Goal: Transaction & Acquisition: Purchase product/service

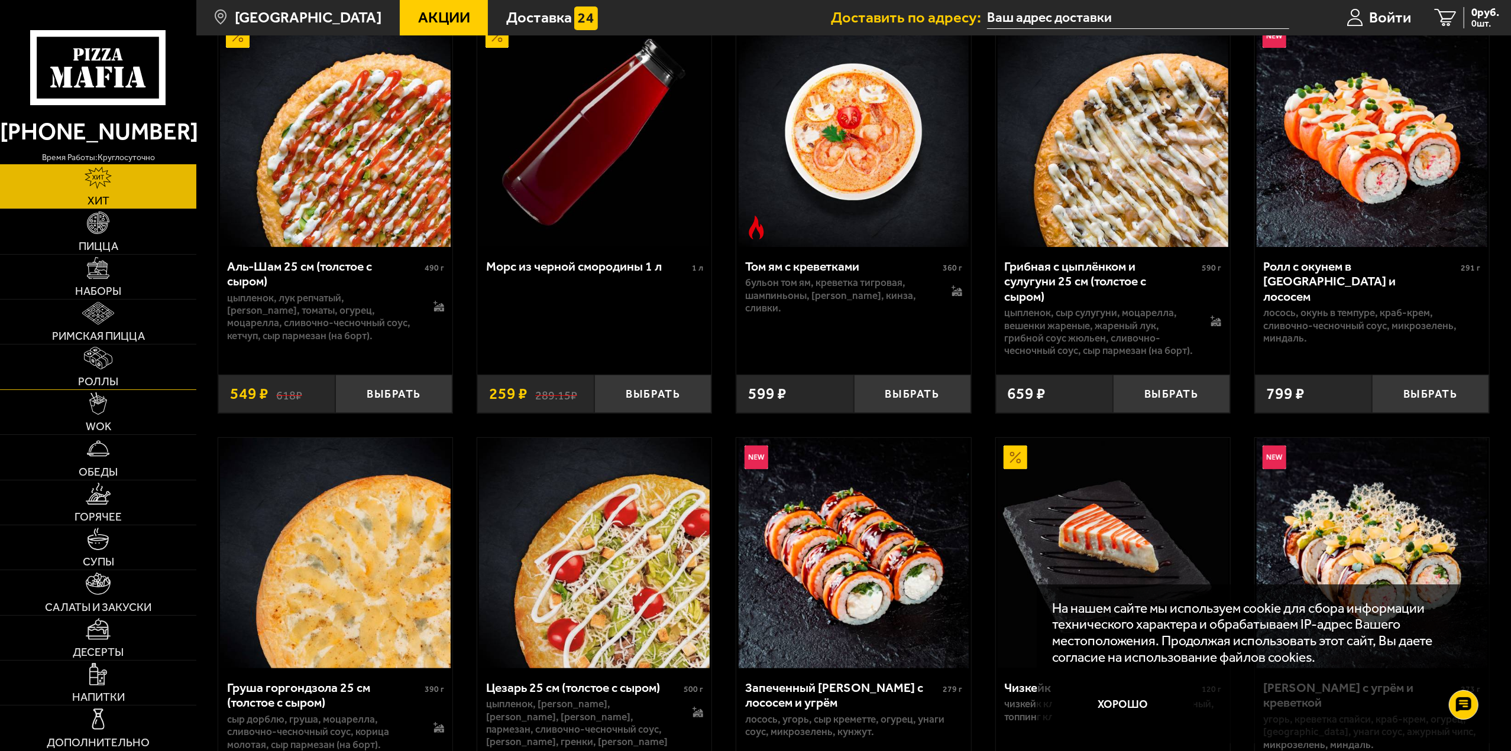
scroll to position [118, 0]
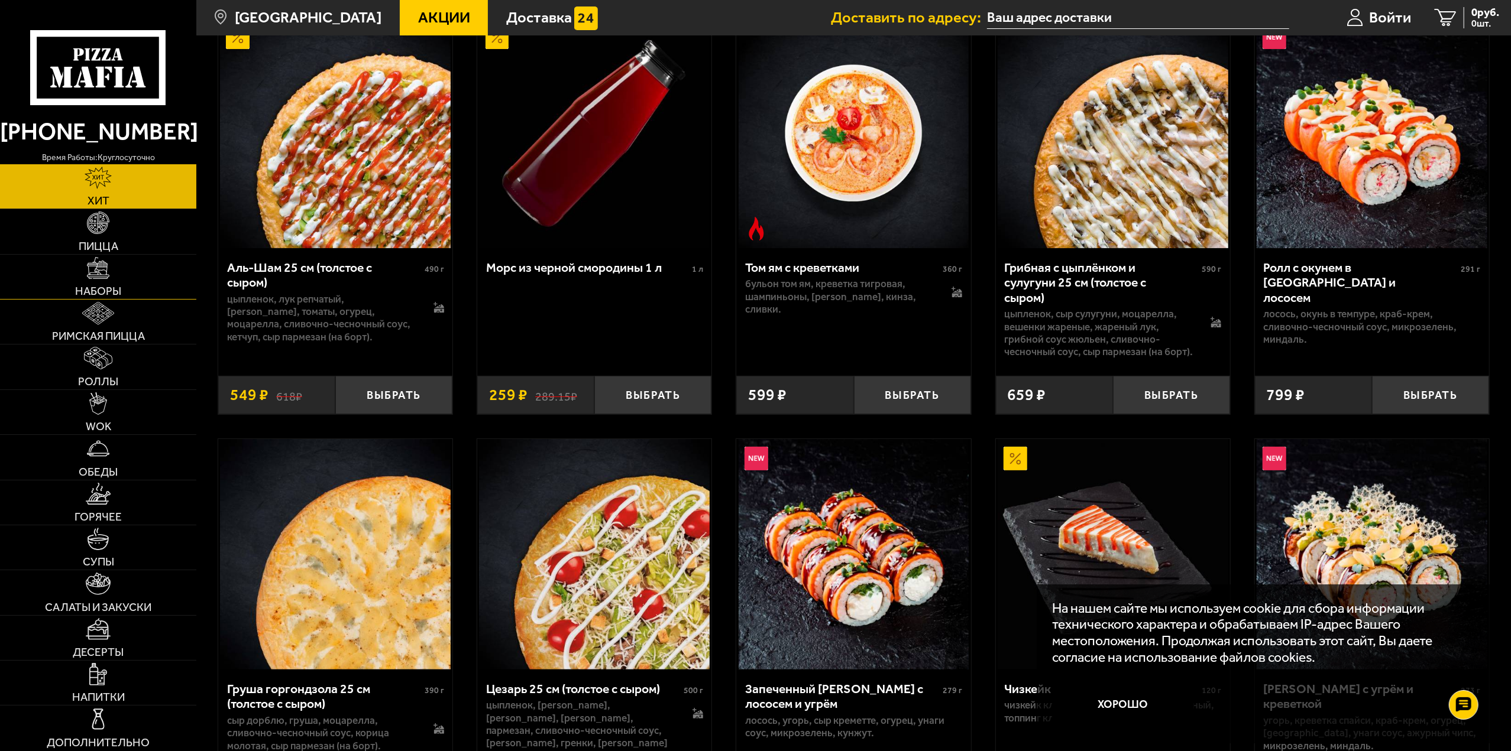
click at [97, 270] on img at bounding box center [98, 268] width 22 height 22
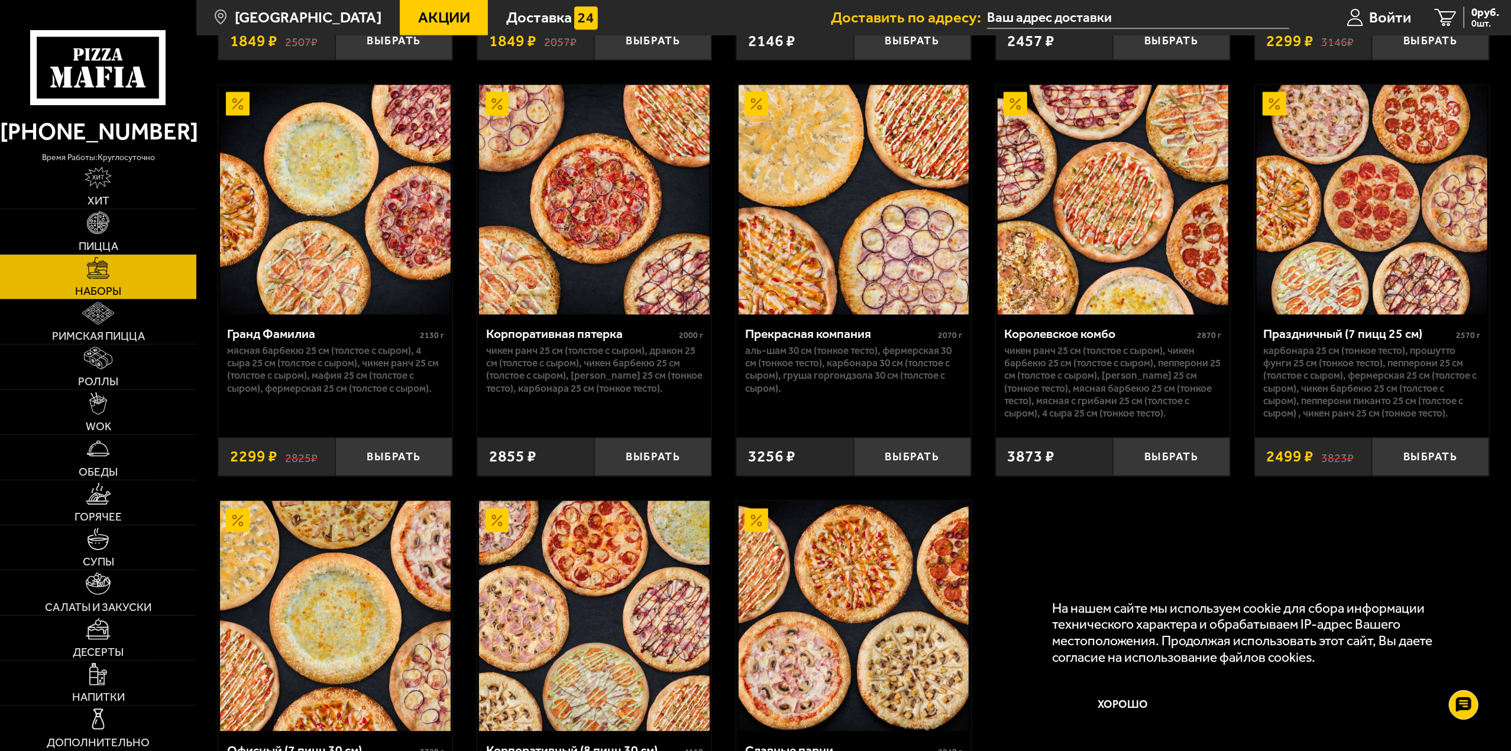
scroll to position [2004, 0]
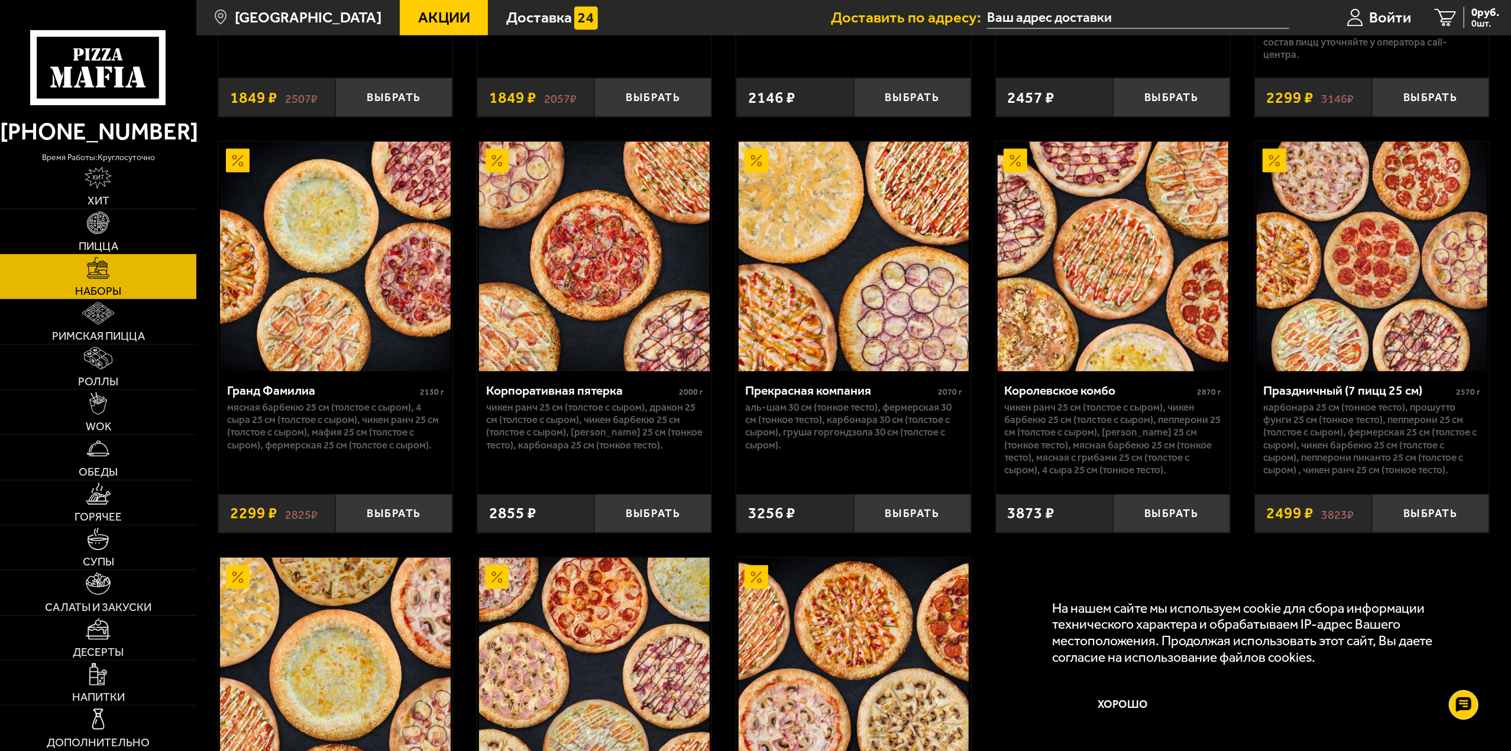
click at [98, 229] on img at bounding box center [98, 223] width 22 height 22
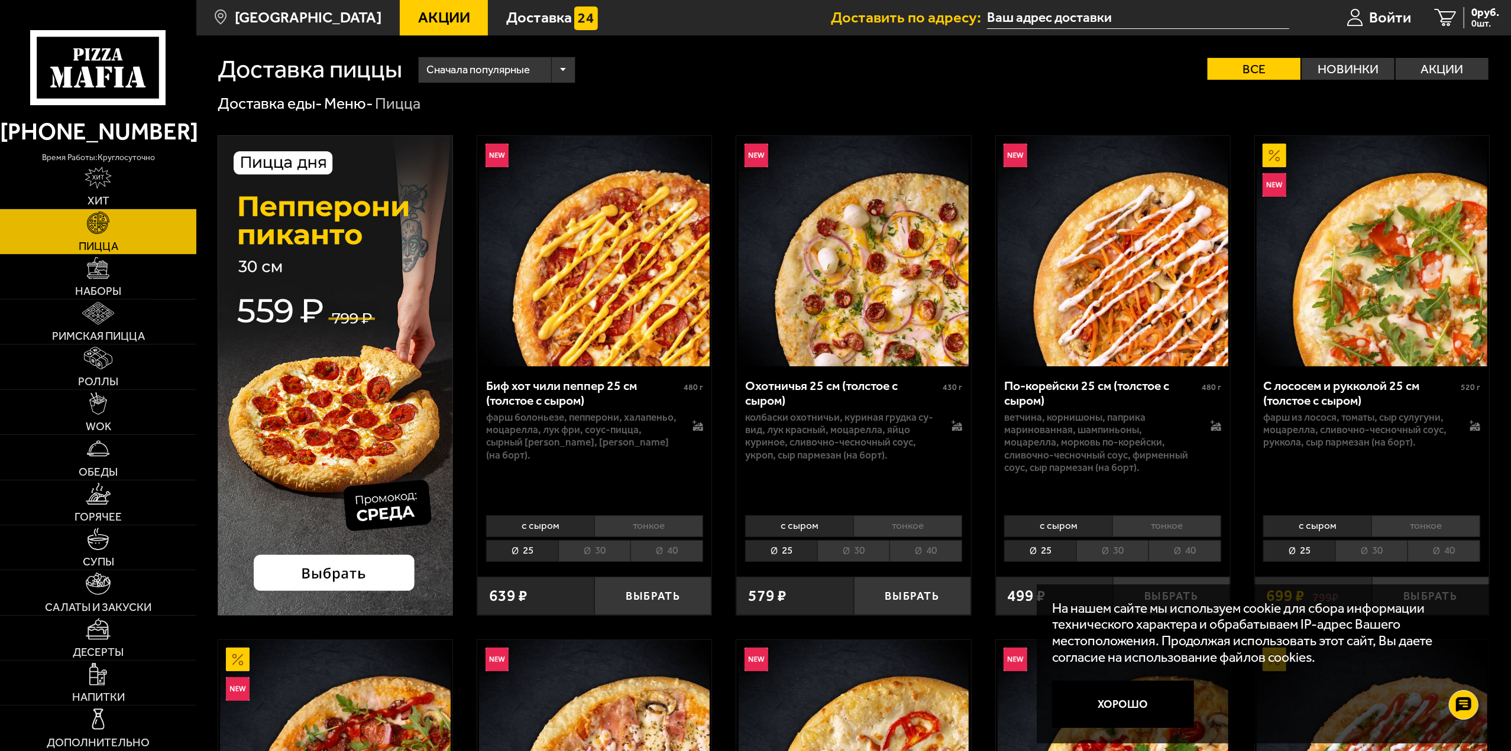
click at [592, 548] on li "30" at bounding box center [594, 551] width 72 height 22
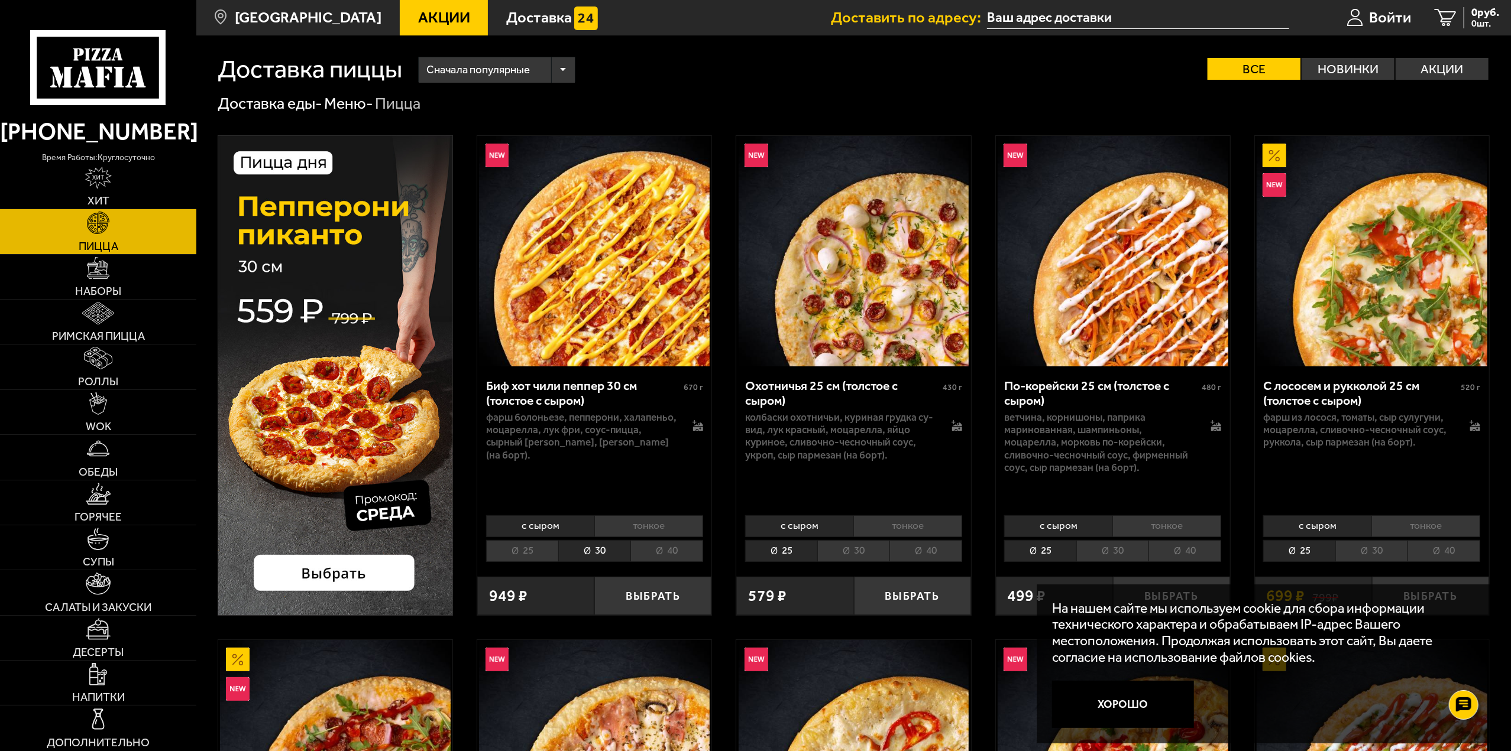
click at [668, 550] on li "40" at bounding box center [666, 551] width 73 height 22
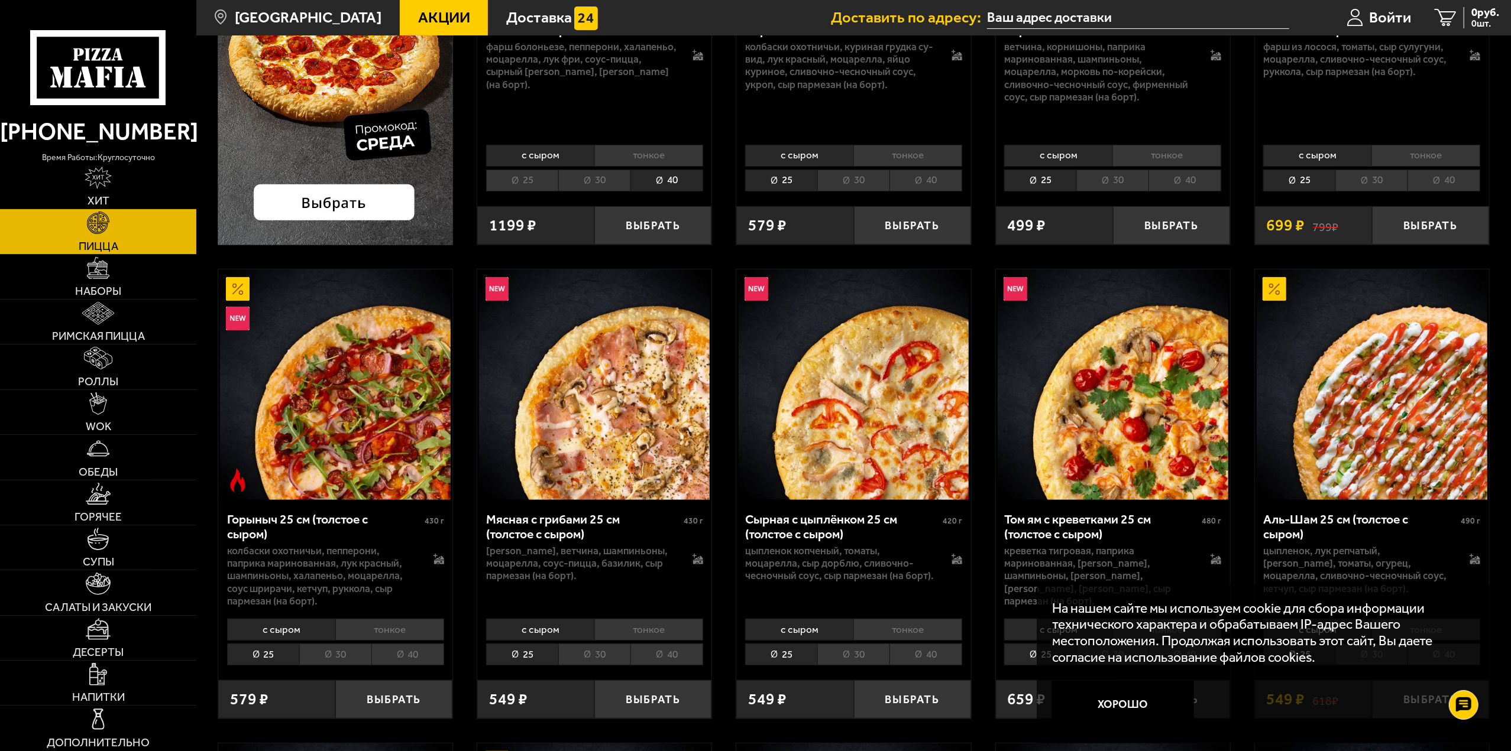
scroll to position [414, 0]
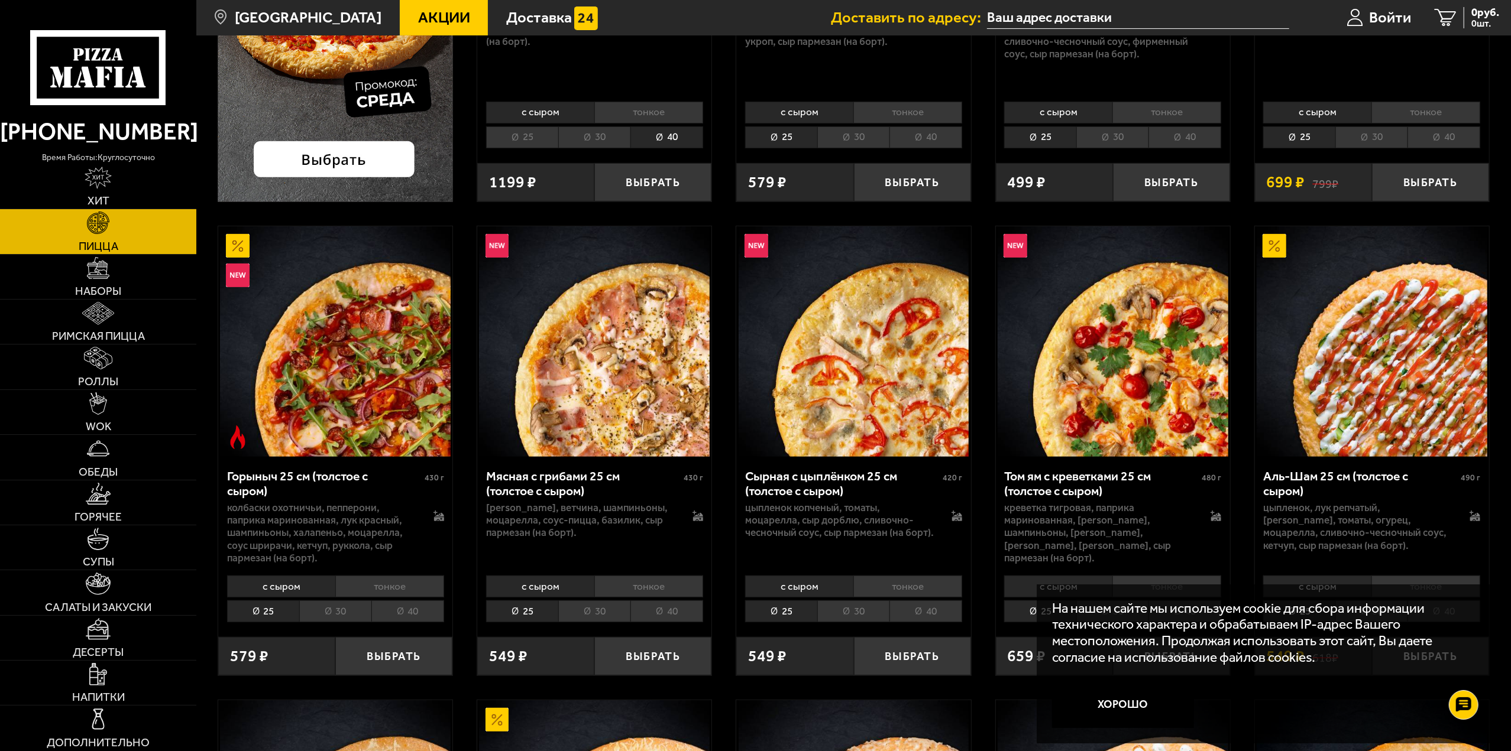
click at [669, 614] on li "40" at bounding box center [666, 612] width 73 height 22
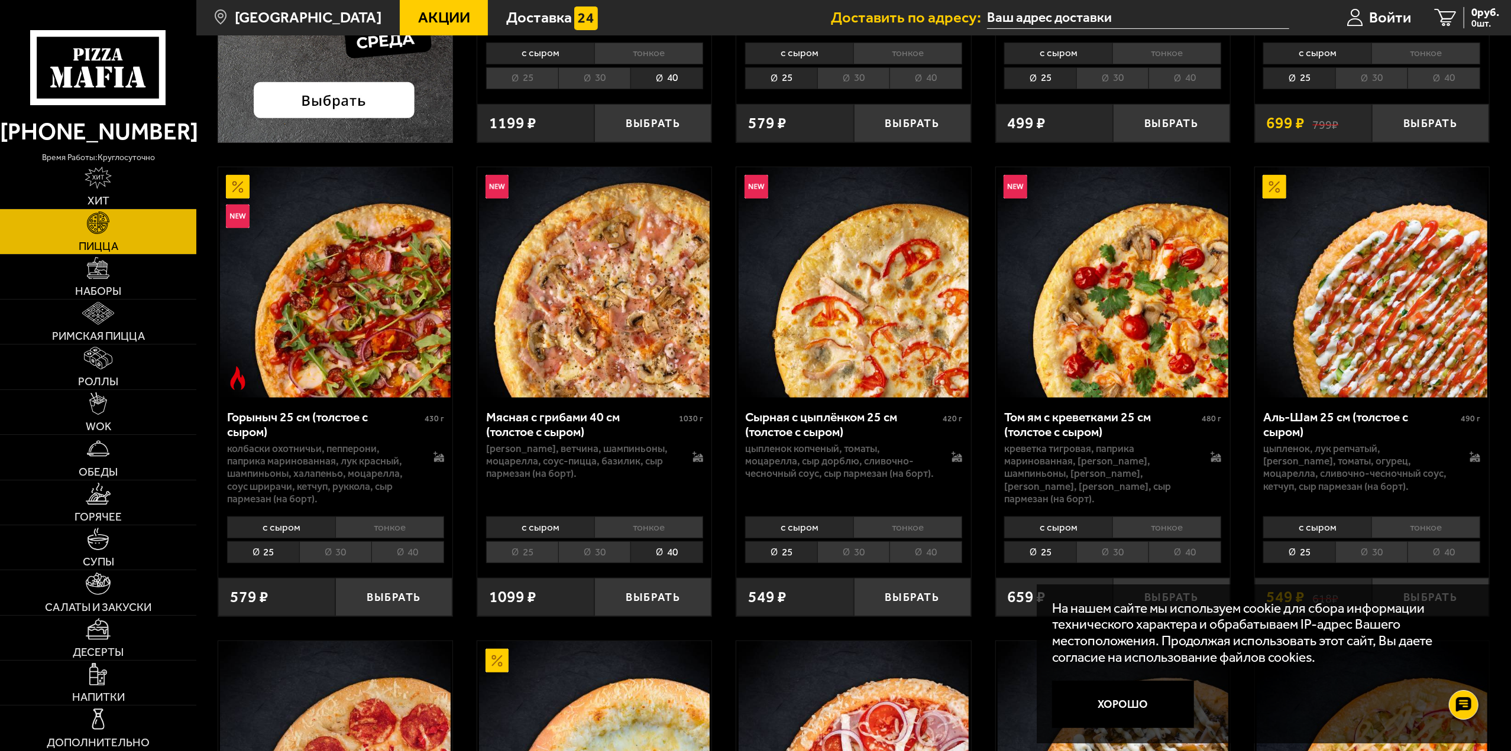
scroll to position [355, 0]
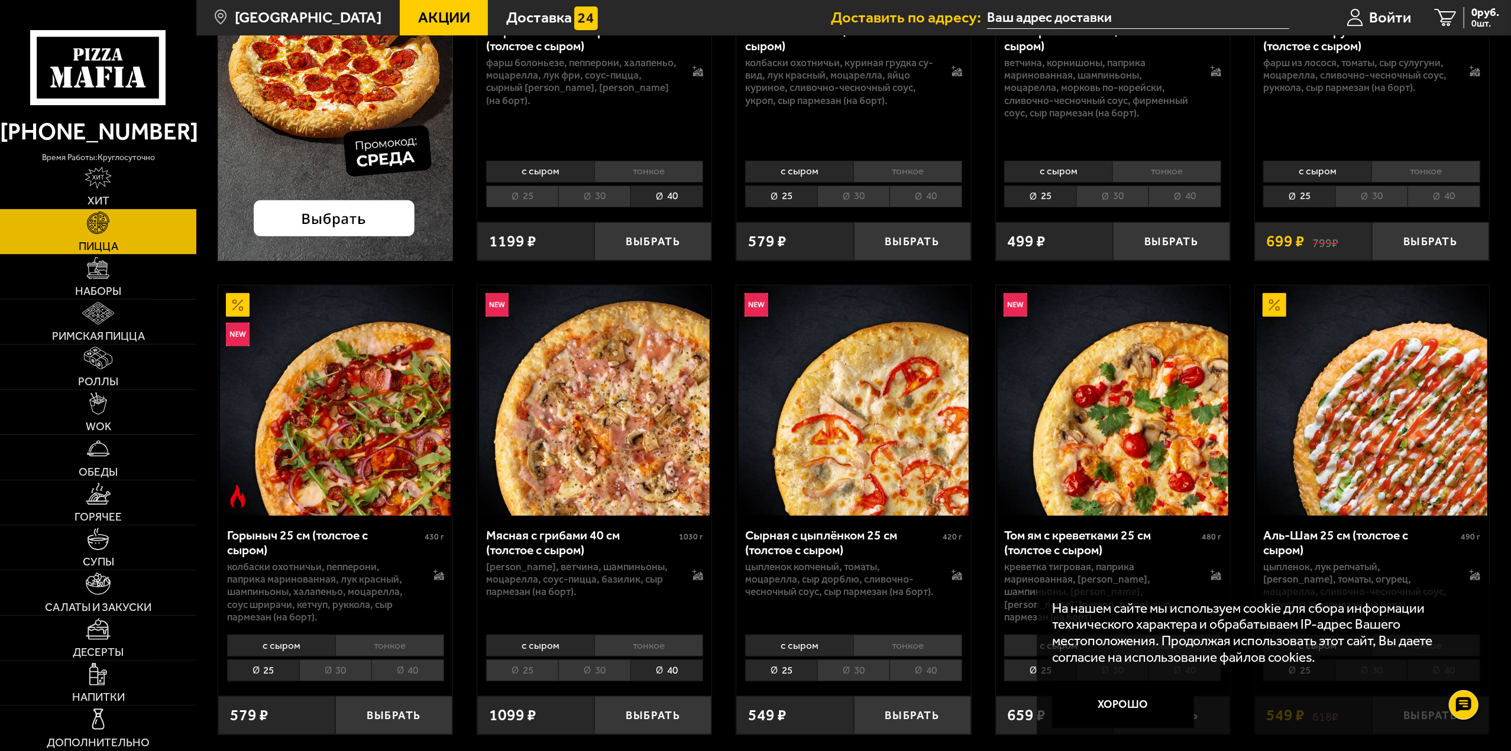
click at [519, 669] on li "25" at bounding box center [522, 671] width 72 height 22
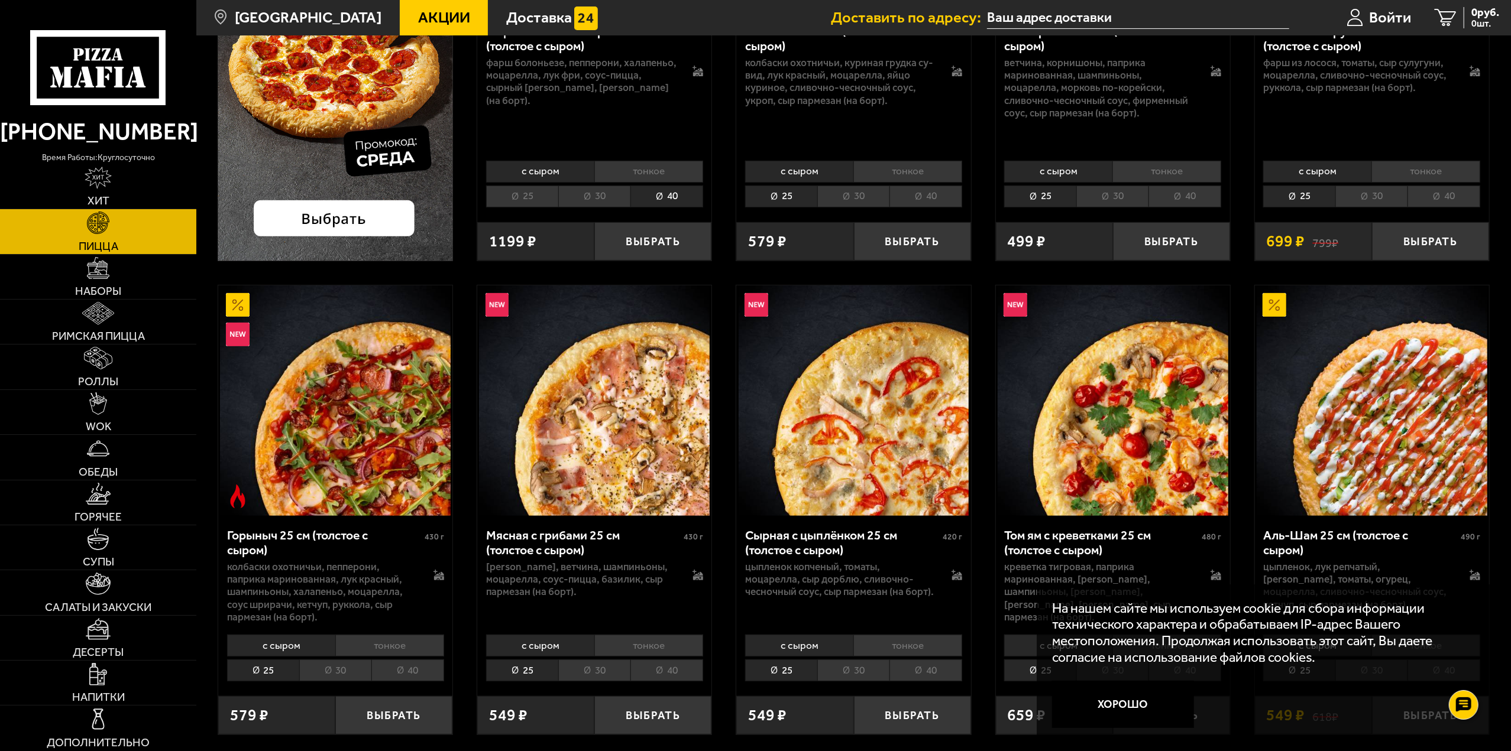
click at [585, 670] on li "30" at bounding box center [594, 671] width 72 height 22
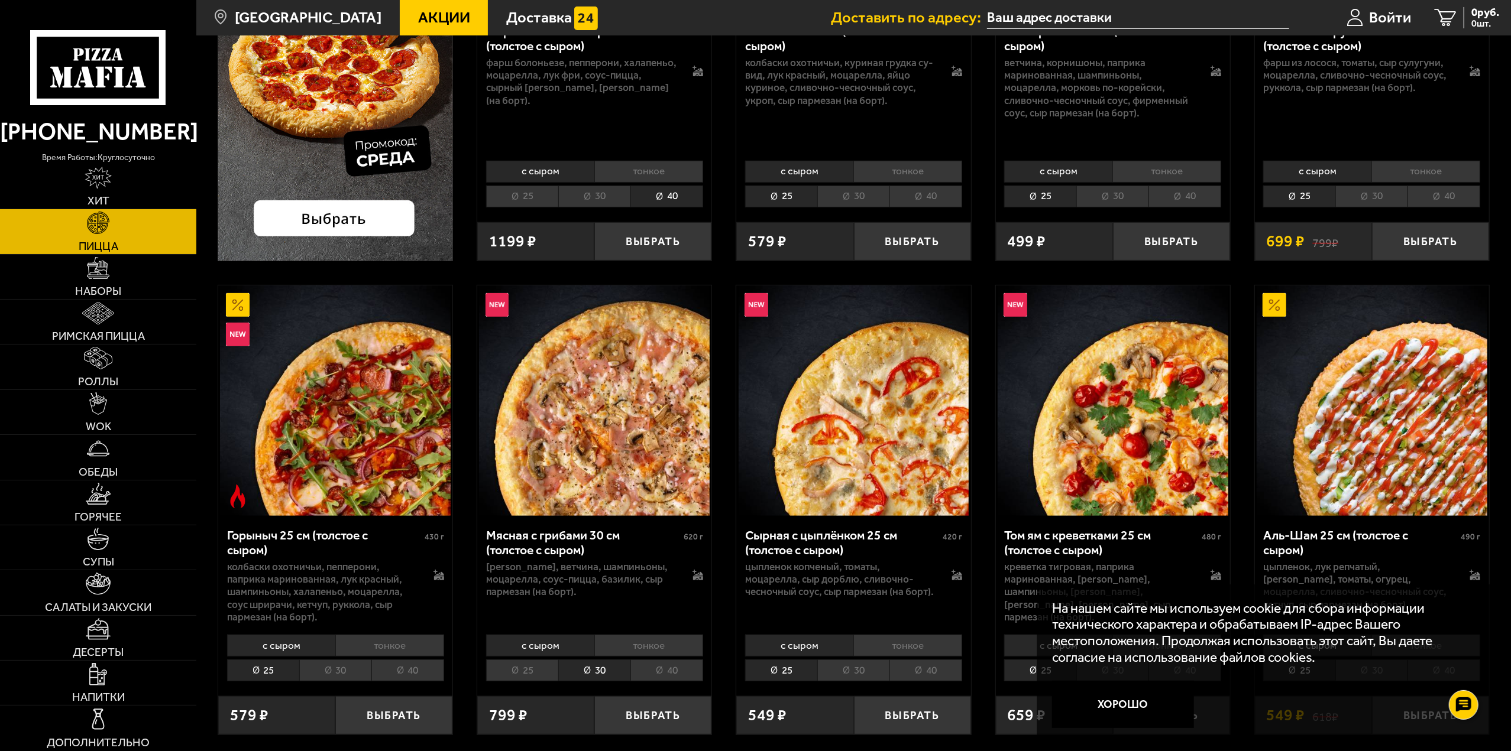
click at [525, 672] on li "25" at bounding box center [522, 671] width 72 height 22
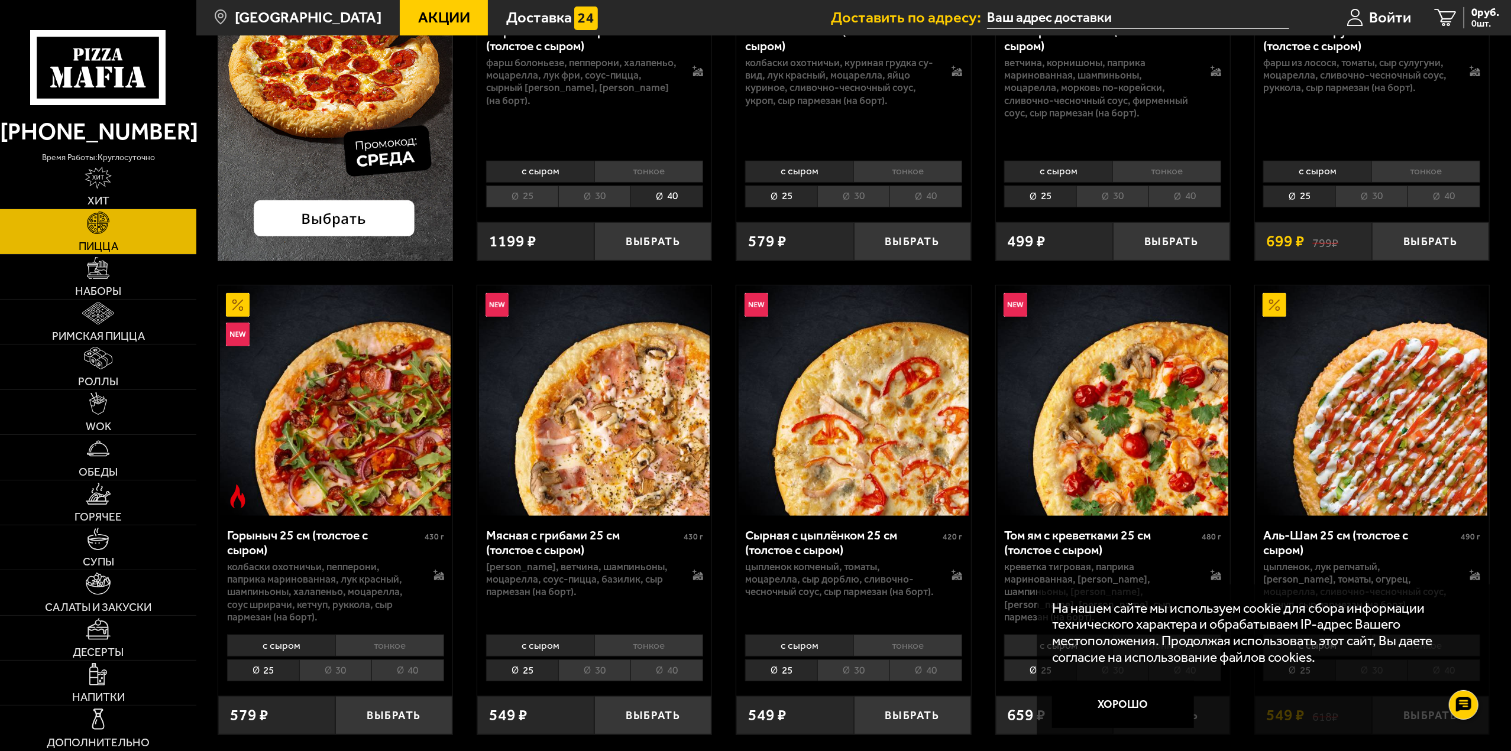
click at [660, 672] on li "40" at bounding box center [666, 671] width 73 height 22
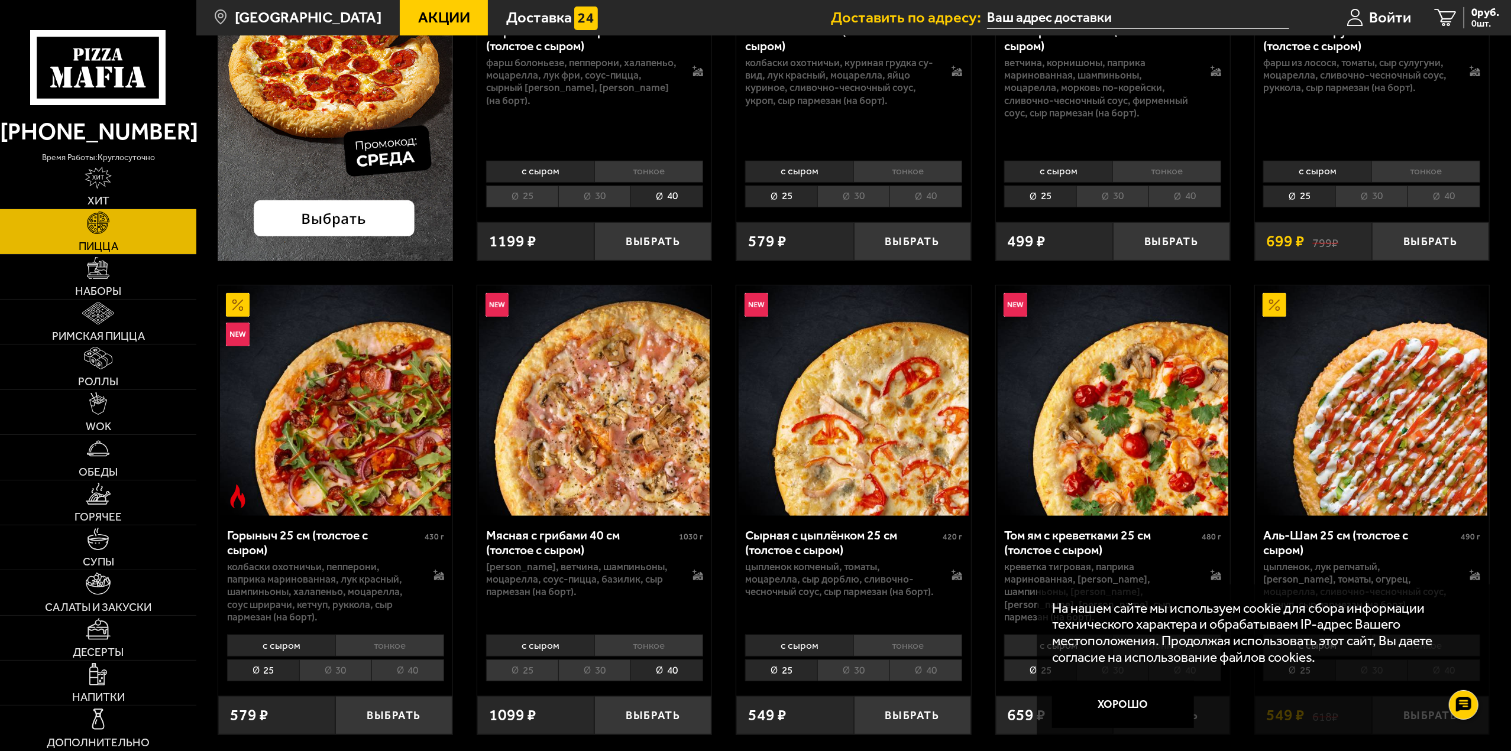
click at [596, 673] on li "30" at bounding box center [594, 671] width 72 height 22
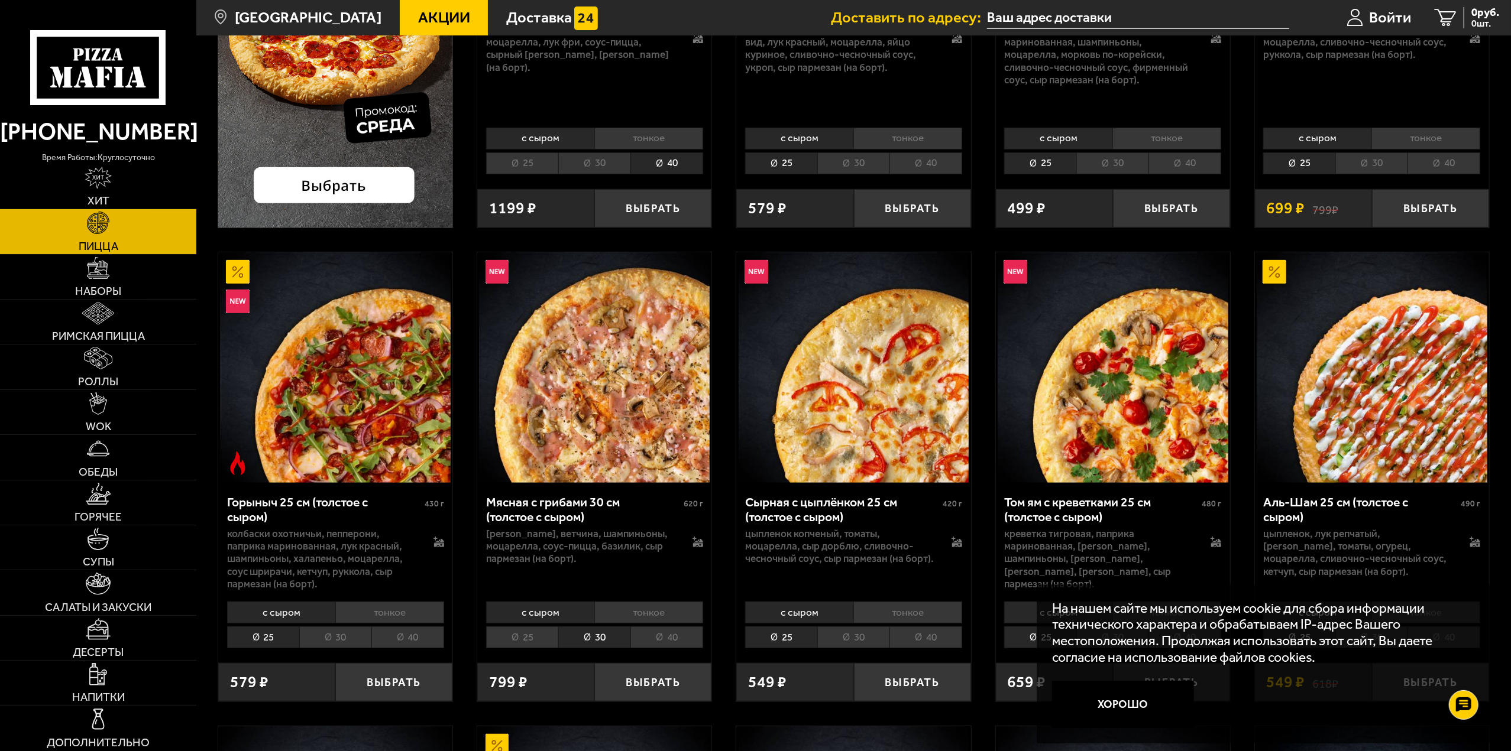
scroll to position [414, 0]
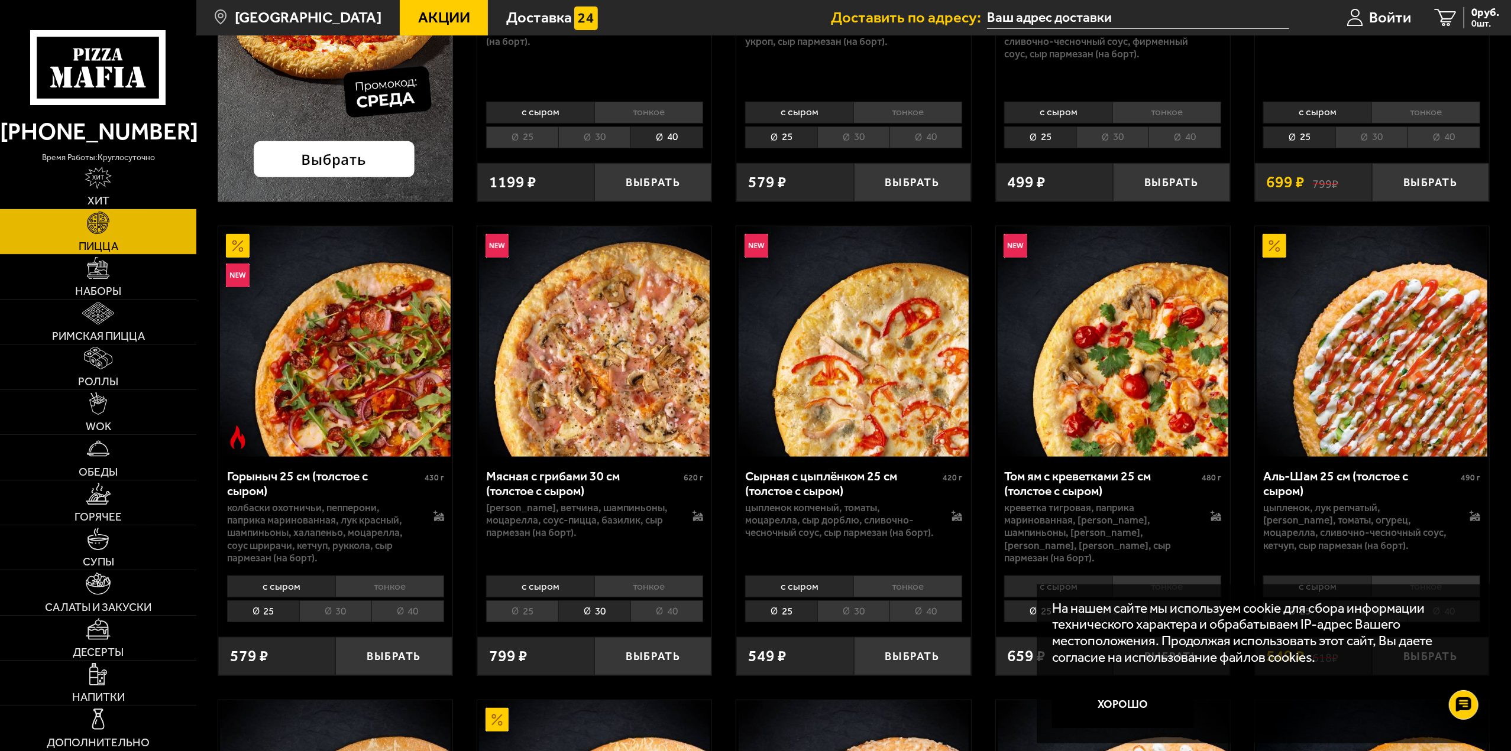
click at [1368, 137] on li "30" at bounding box center [1371, 138] width 72 height 22
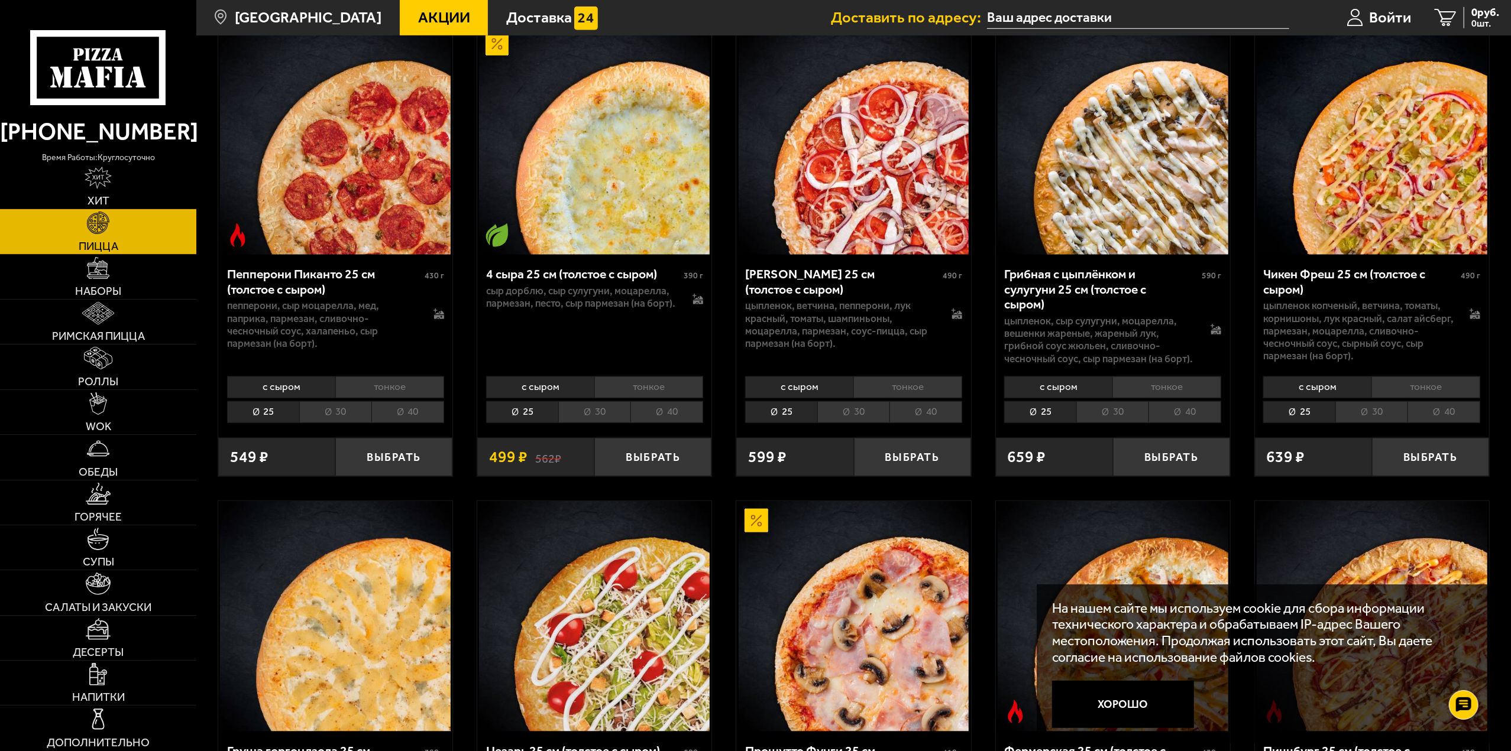
scroll to position [1242, 0]
